Goal: Transaction & Acquisition: Purchase product/service

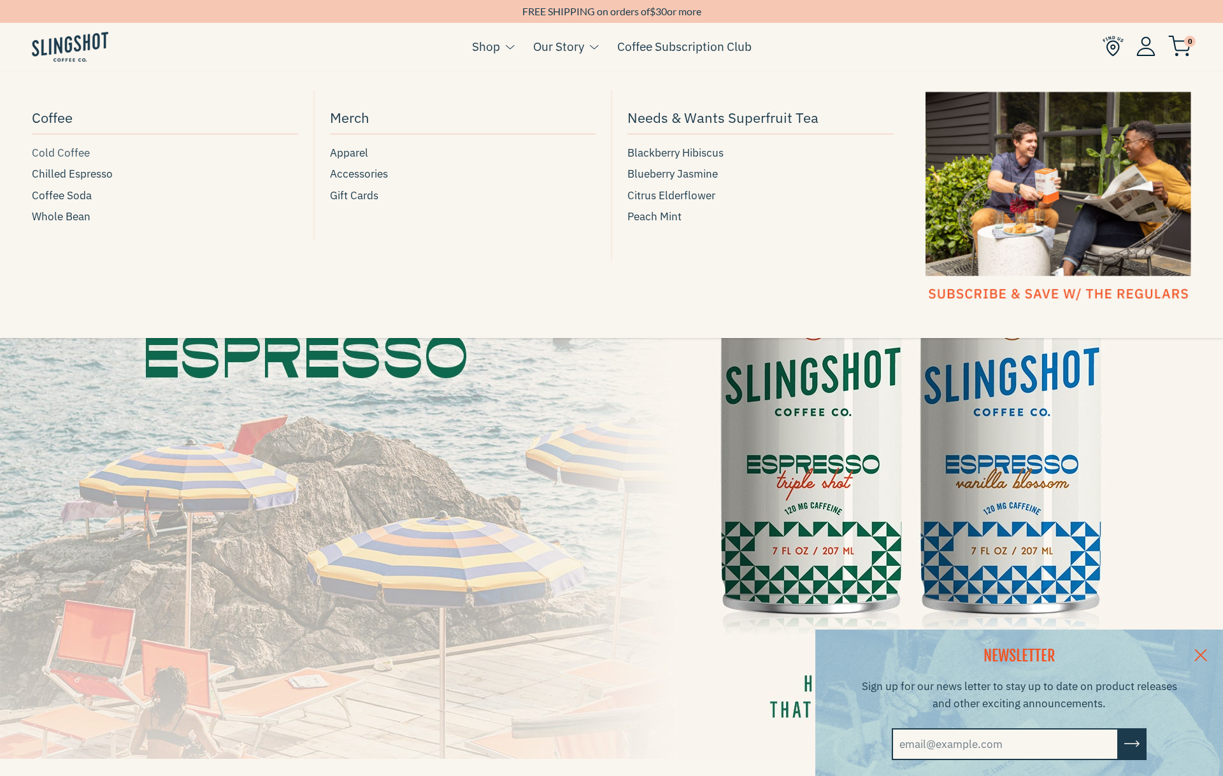
click at [74, 155] on span "Cold Coffee" at bounding box center [61, 153] width 58 height 17
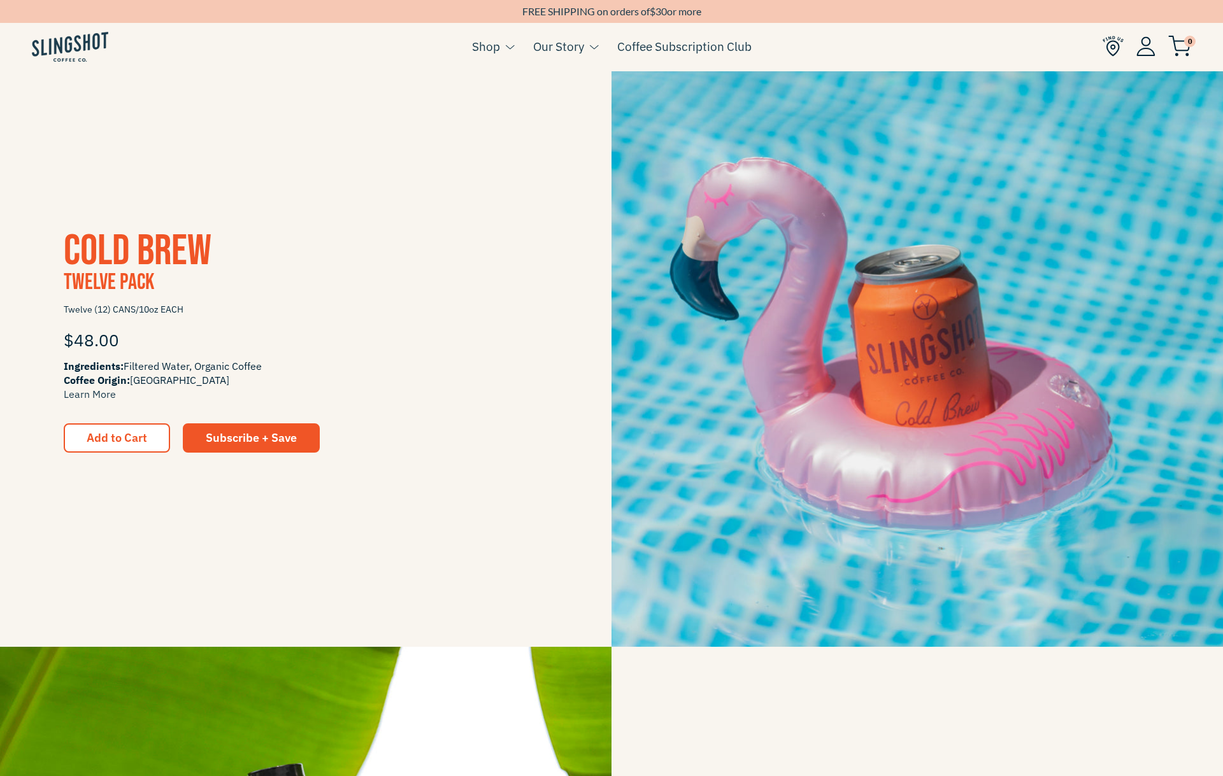
scroll to position [1481, 0]
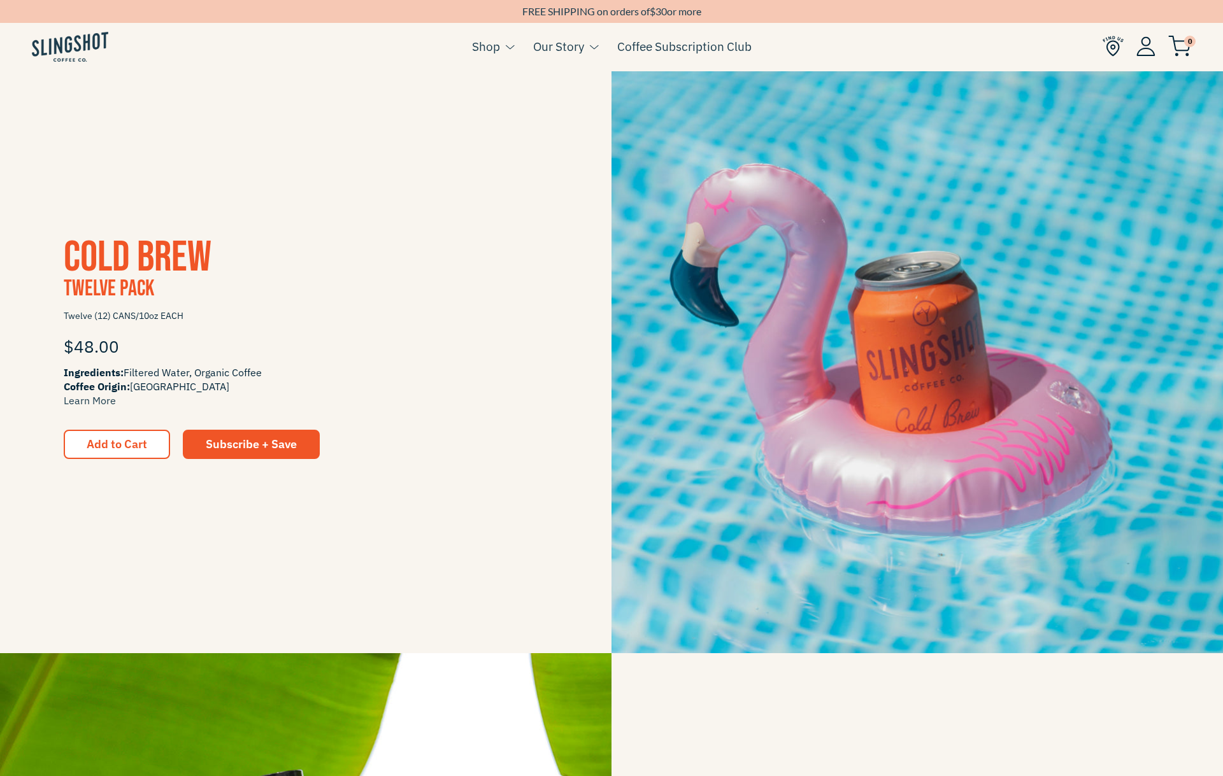
click at [126, 257] on span "Cold Brew" at bounding box center [138, 258] width 148 height 52
